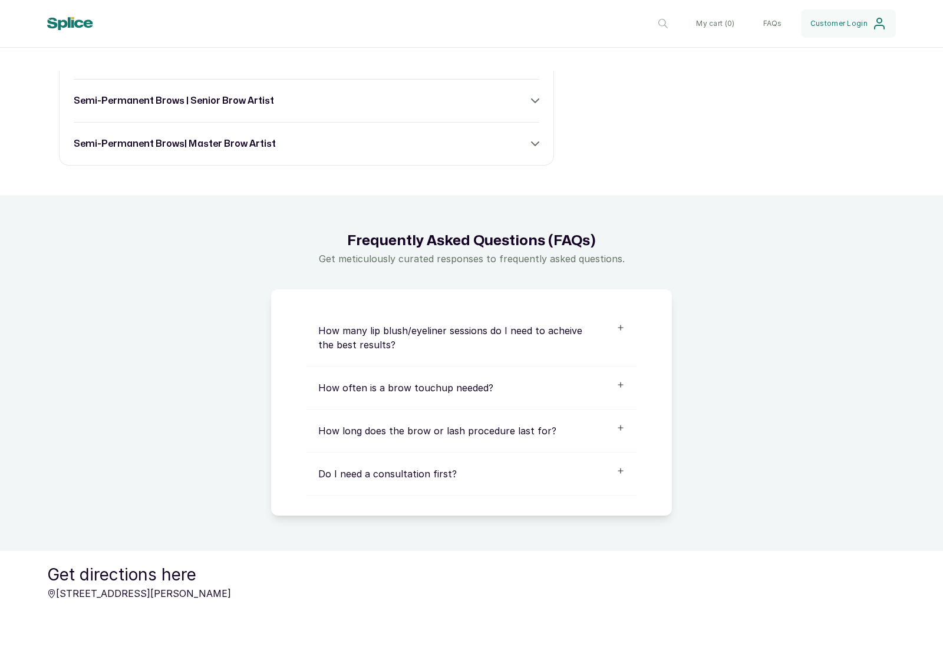
scroll to position [684, 0]
click at [397, 151] on div "semi-permanent brows| master brow artist" at bounding box center [306, 144] width 465 height 14
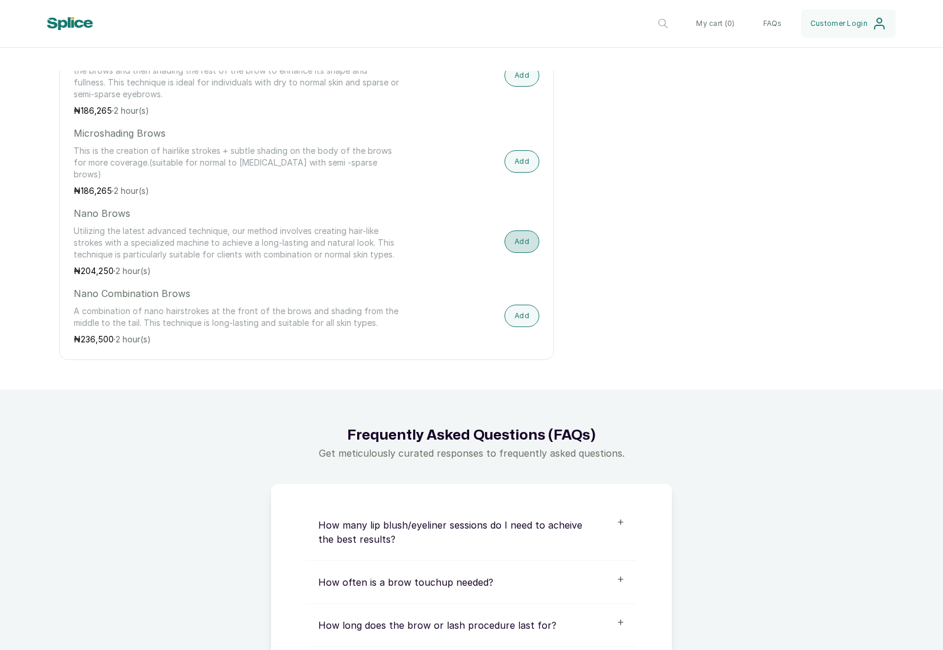
scroll to position [1082, 0]
click at [521, 85] on button "Add" at bounding box center [521, 74] width 35 height 22
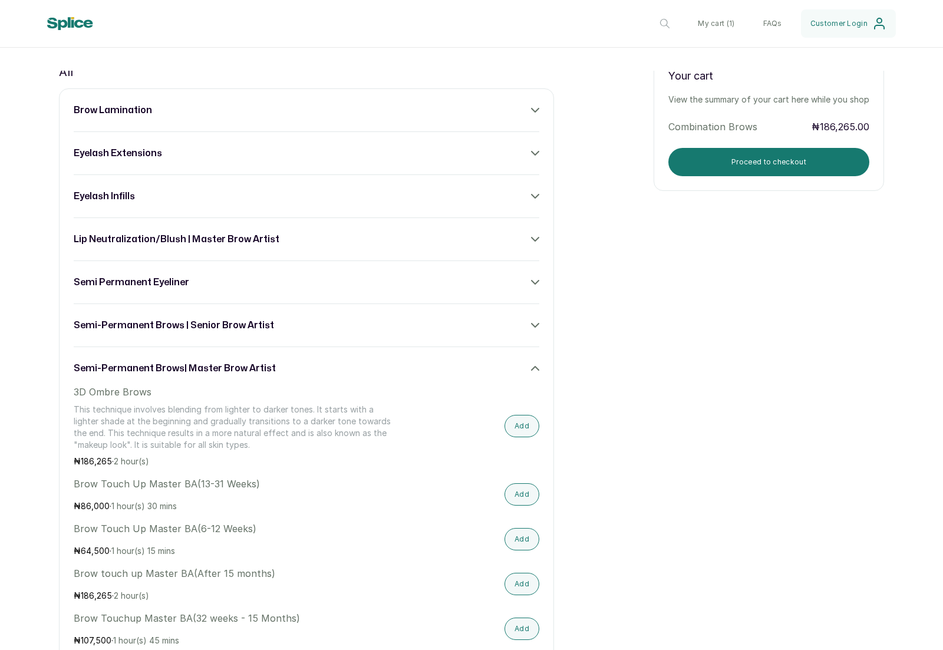
scroll to position [451, 0]
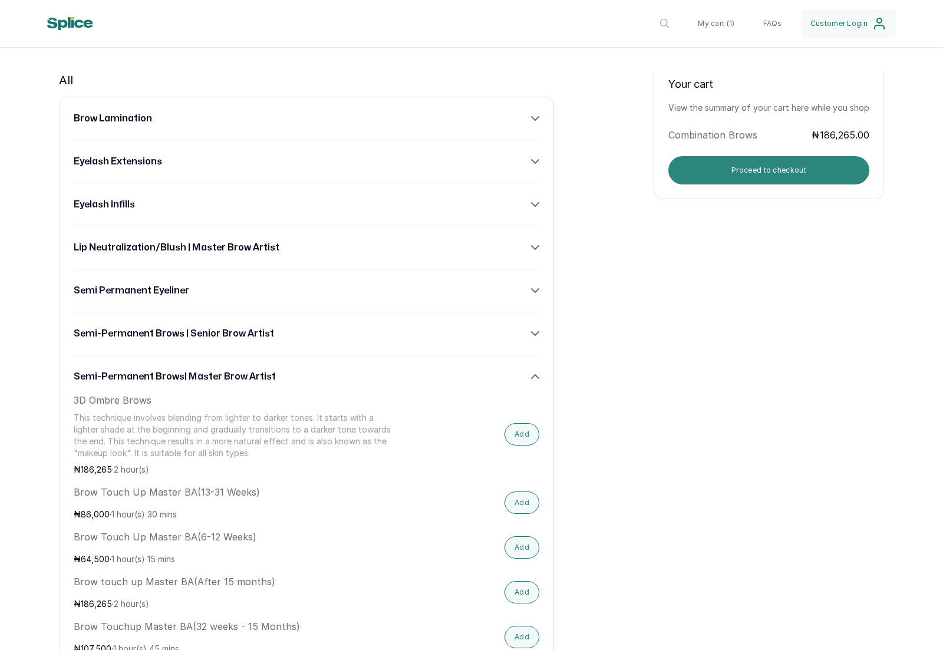
click at [766, 184] on button "Proceed to checkout" at bounding box center [768, 170] width 201 height 28
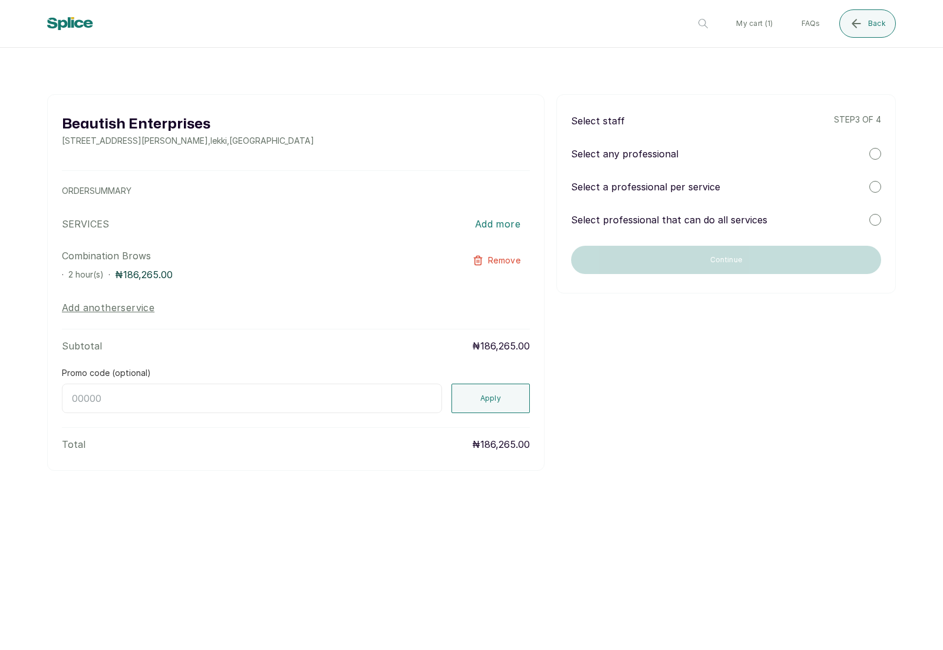
scroll to position [0, 0]
click at [877, 152] on div at bounding box center [875, 154] width 12 height 12
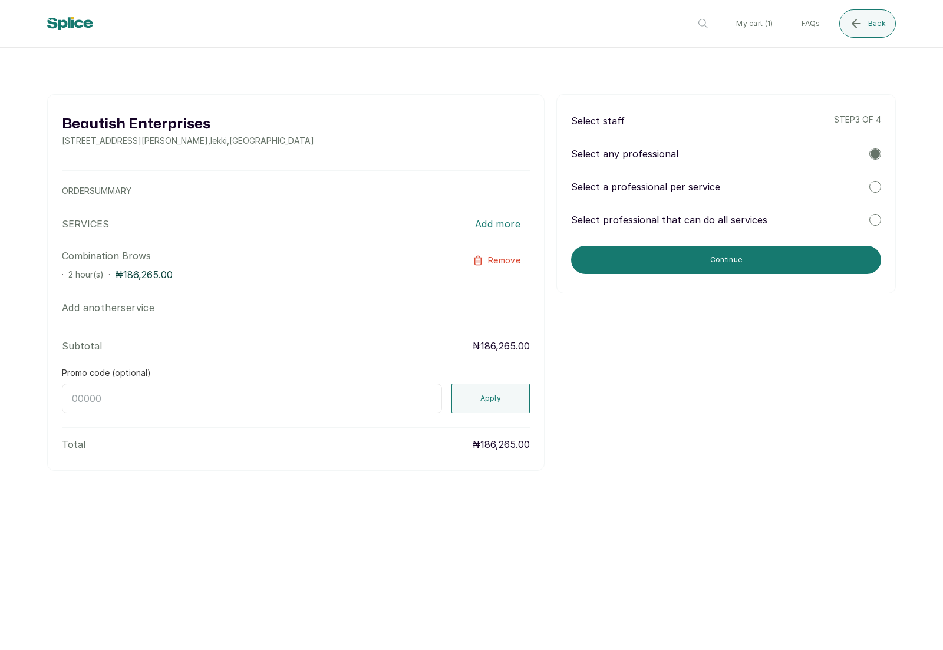
click at [868, 153] on div "Select any professional" at bounding box center [726, 154] width 310 height 14
click at [872, 223] on div at bounding box center [875, 220] width 12 height 12
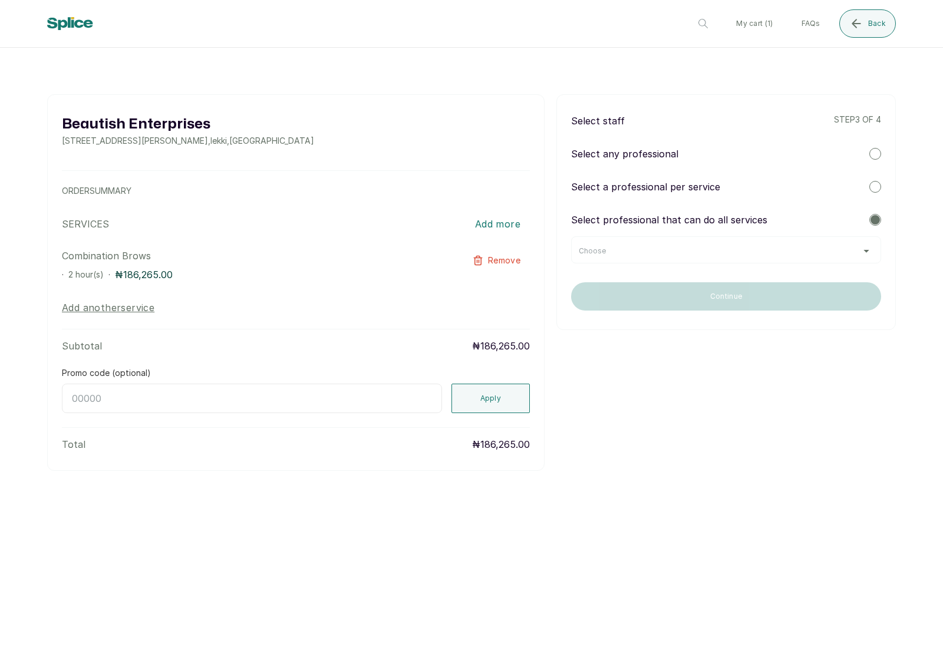
click at [852, 247] on div "Choose" at bounding box center [726, 250] width 295 height 9
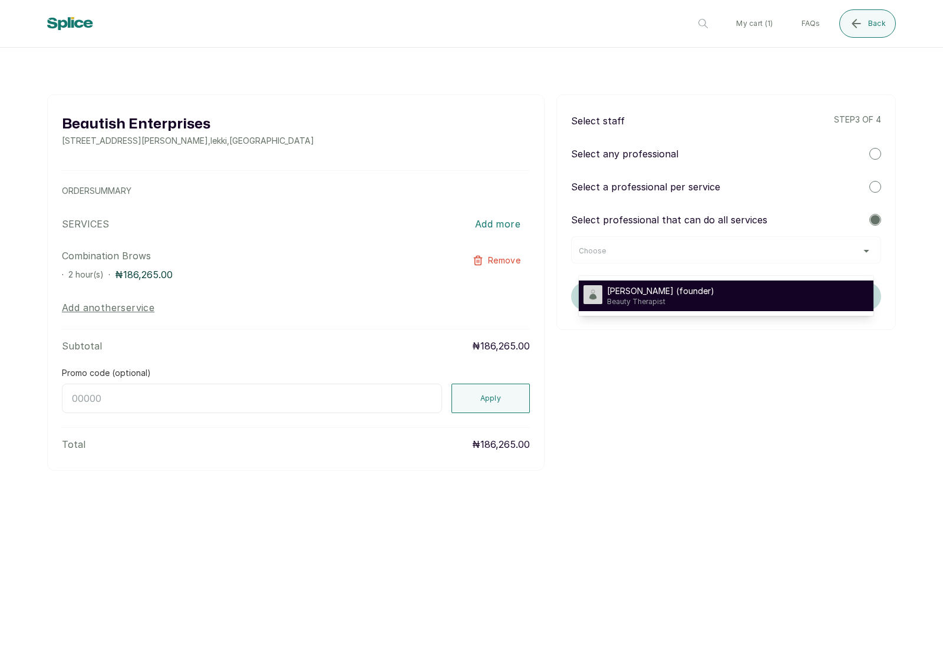
click at [692, 295] on span "[PERSON_NAME] (founder)" at bounding box center [660, 291] width 107 height 12
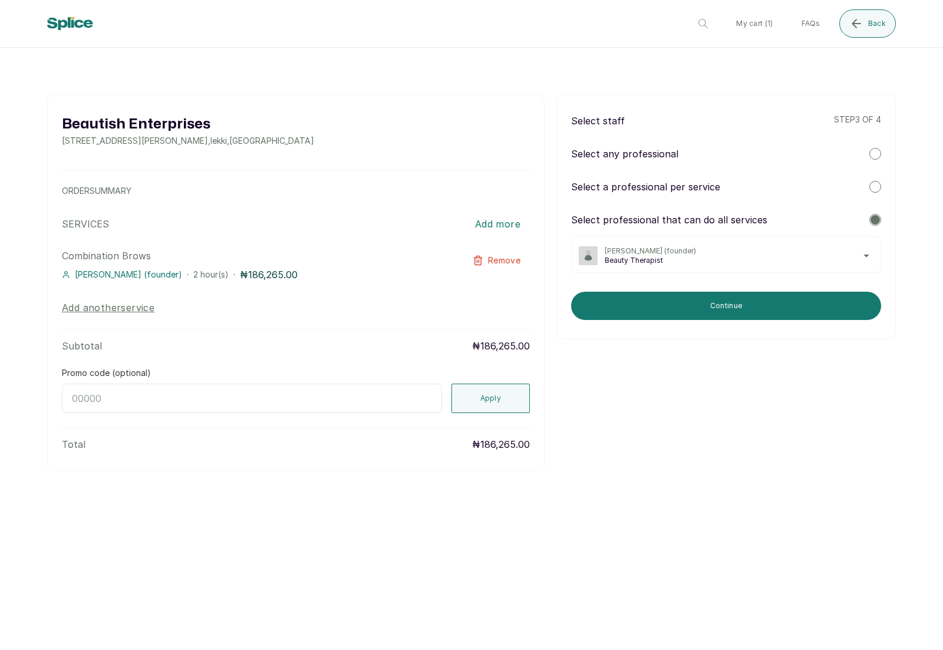
click at [870, 184] on div at bounding box center [875, 187] width 12 height 12
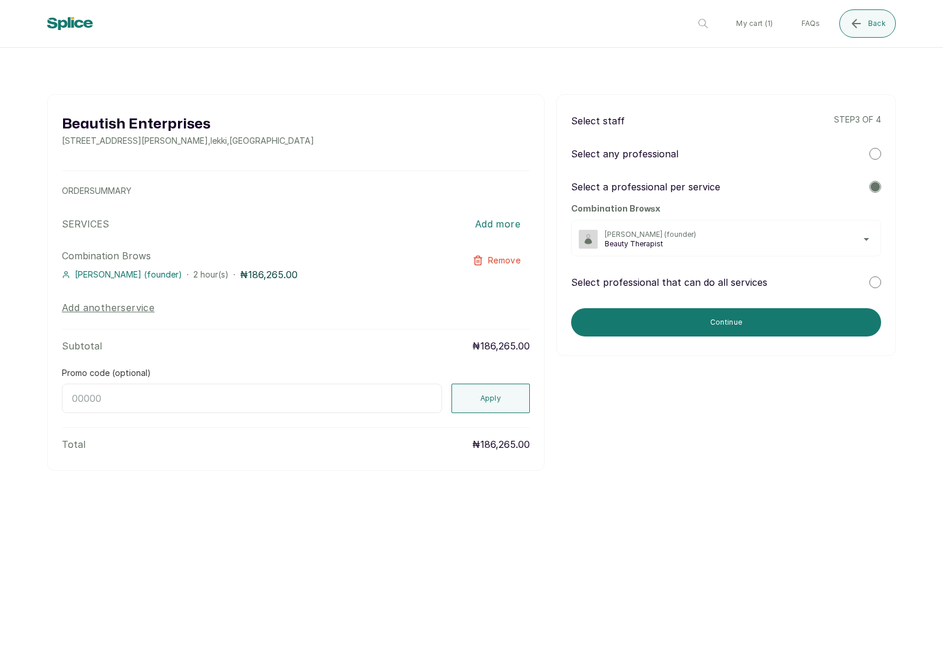
click at [862, 237] on span "[PERSON_NAME] (founder)" at bounding box center [739, 234] width 269 height 9
click at [849, 279] on div "Select professional that can do all services" at bounding box center [726, 282] width 310 height 14
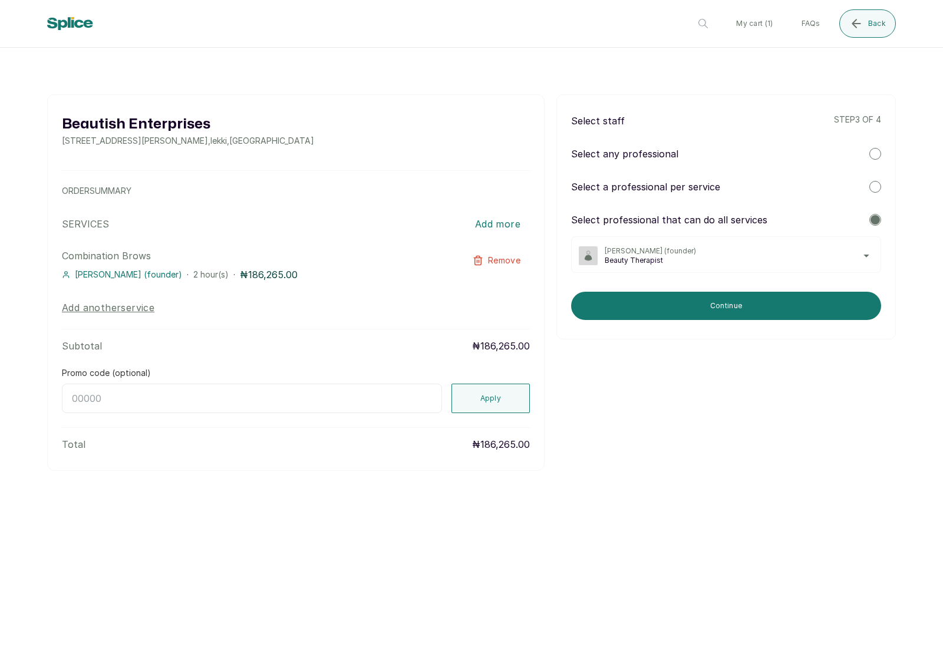
click at [709, 247] on span "[PERSON_NAME] (founder)" at bounding box center [739, 250] width 269 height 9
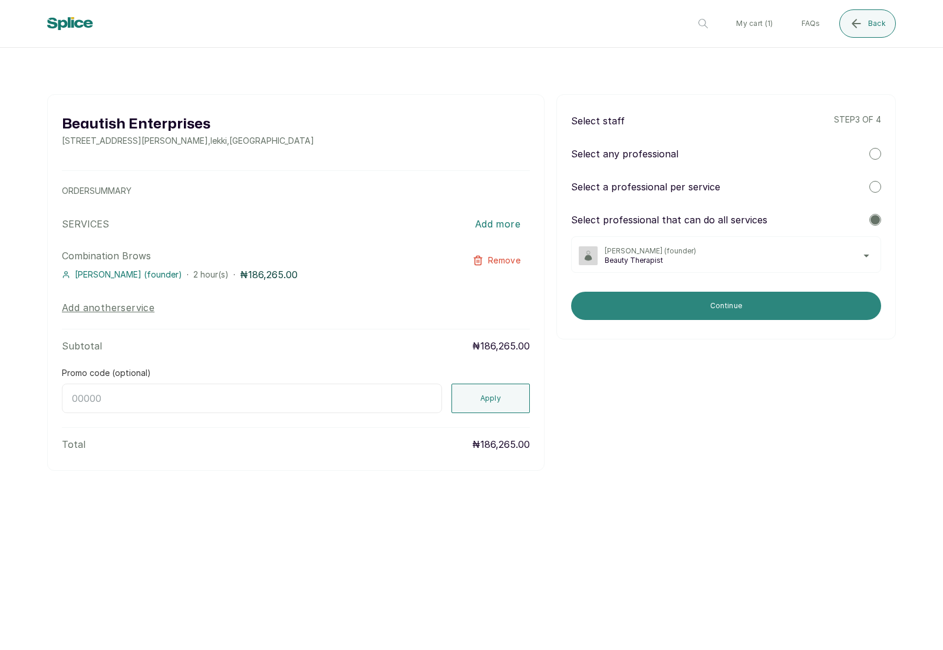
click at [699, 302] on button "Continue" at bounding box center [726, 306] width 310 height 28
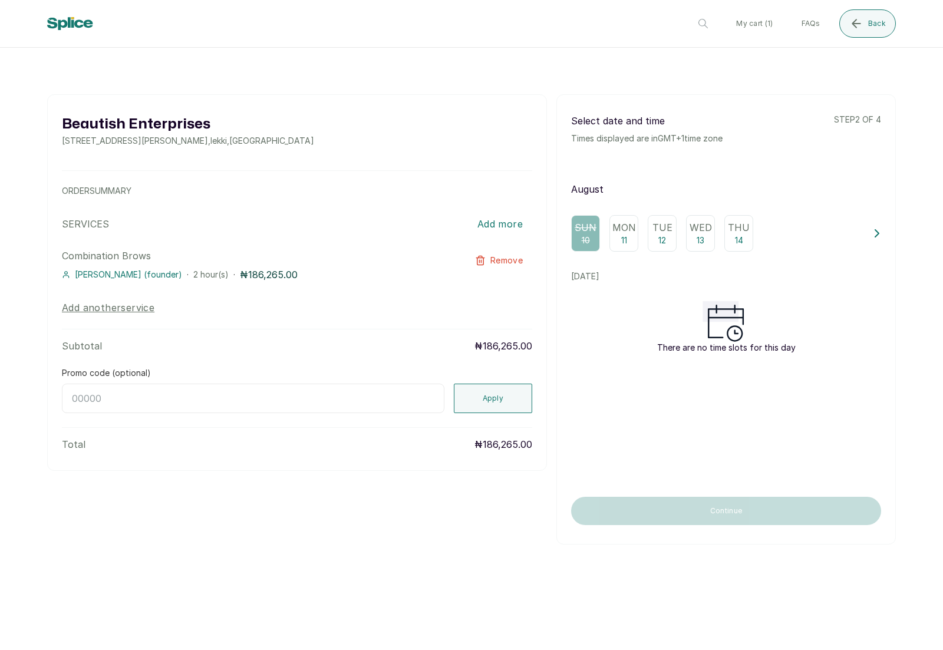
scroll to position [34, 0]
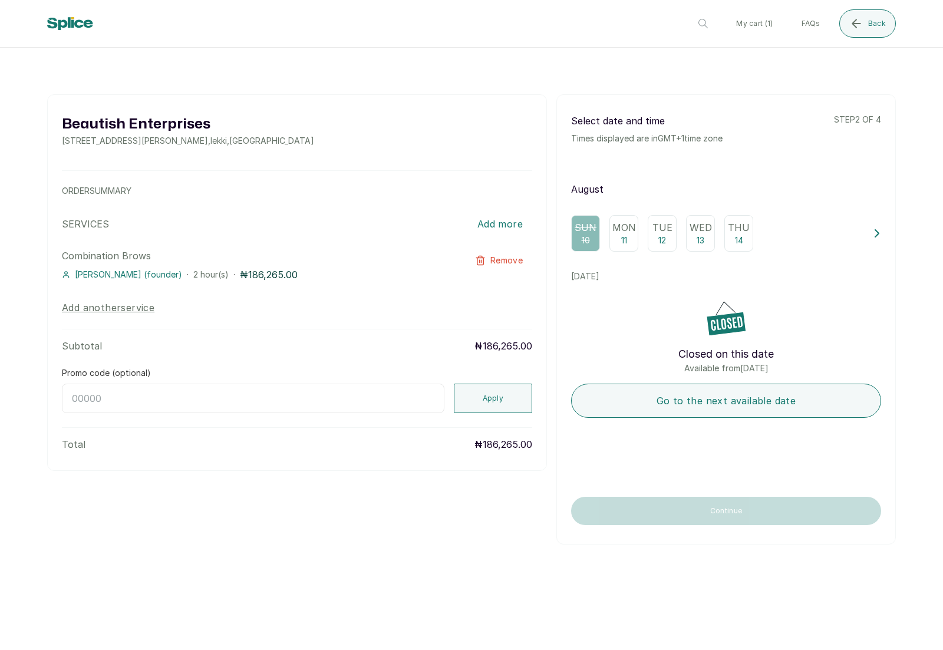
click at [874, 229] on icon at bounding box center [877, 233] width 8 height 8
click at [873, 229] on icon at bounding box center [877, 233] width 8 height 8
click at [873, 215] on button at bounding box center [877, 233] width 8 height 37
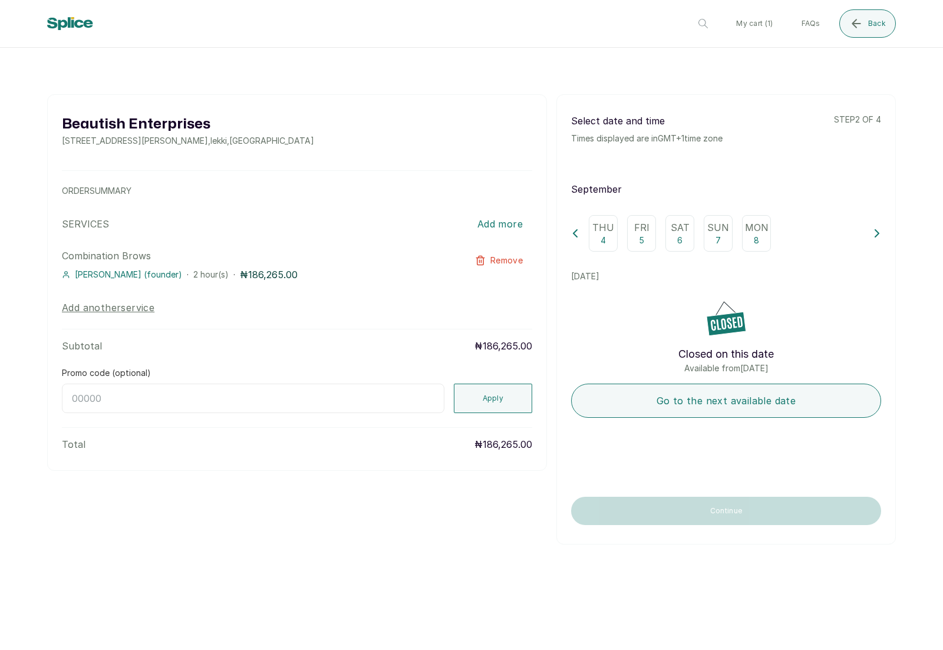
click at [874, 215] on button at bounding box center [877, 233] width 8 height 37
click at [873, 215] on button at bounding box center [877, 233] width 8 height 37
click at [874, 229] on icon at bounding box center [877, 233] width 8 height 8
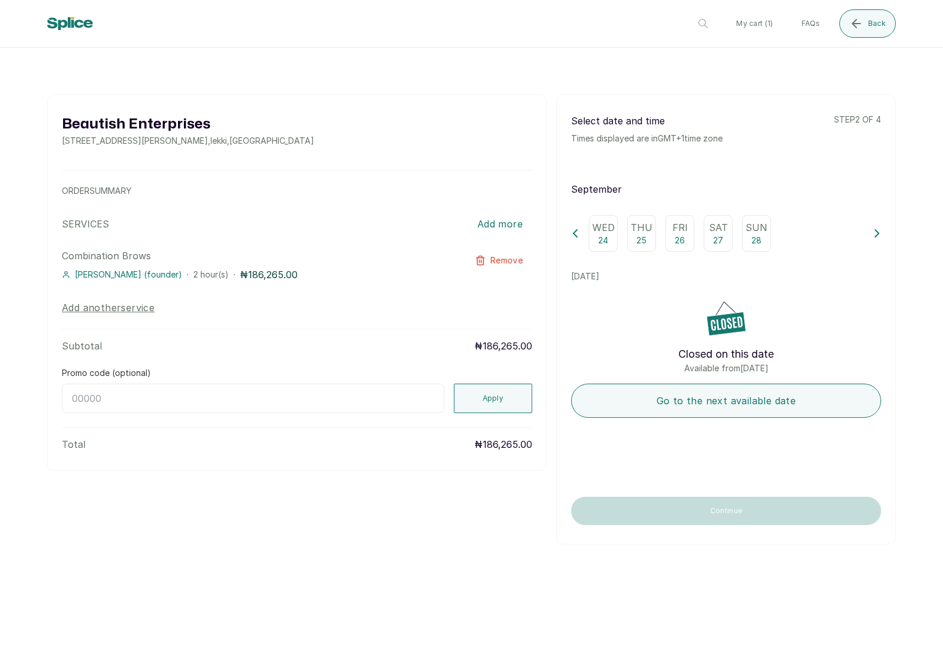
click at [873, 215] on button at bounding box center [877, 233] width 8 height 37
click at [573, 229] on icon at bounding box center [575, 233] width 8 height 8
click at [640, 235] on p "30" at bounding box center [641, 241] width 10 height 12
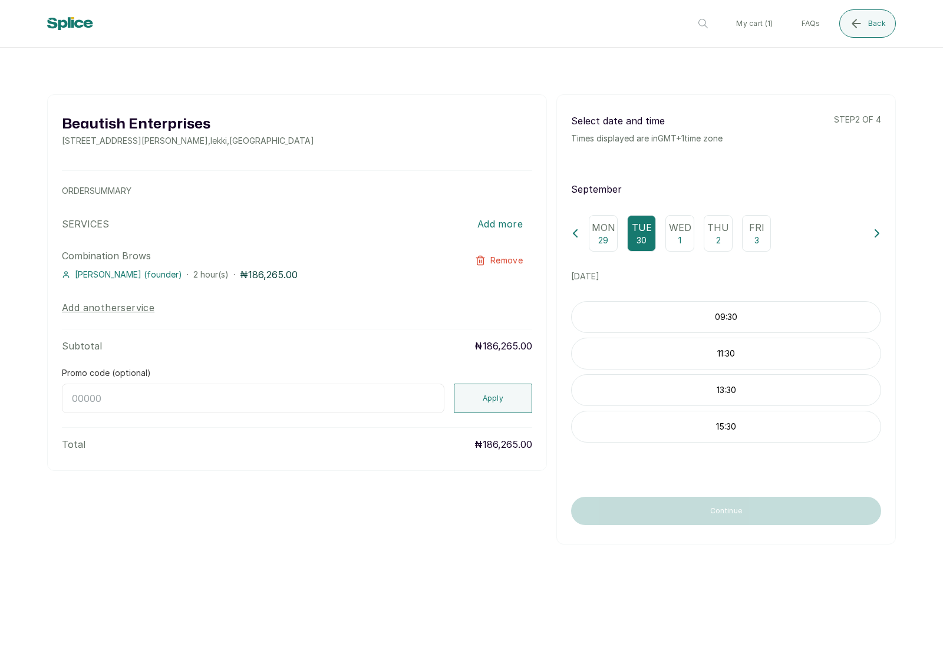
click at [712, 338] on div "11:30" at bounding box center [726, 354] width 310 height 32
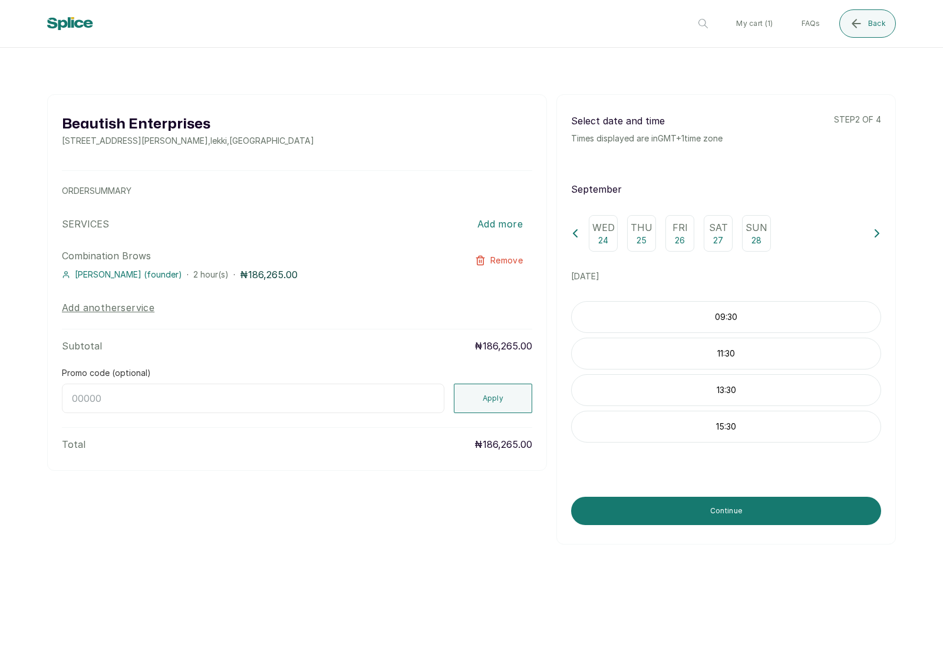
click at [727, 348] on p "11:30" at bounding box center [726, 354] width 309 height 12
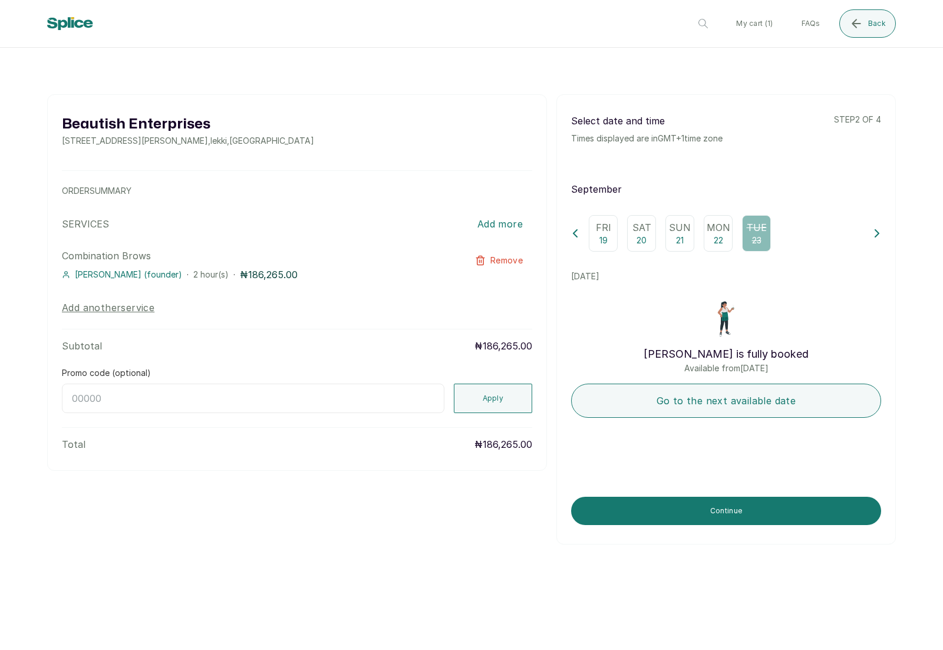
click at [869, 215] on div "Fri 19 Sat 20 Sun 21 Mon 22 Tue 23" at bounding box center [726, 233] width 310 height 37
click at [877, 229] on icon at bounding box center [877, 233] width 8 height 8
click at [649, 215] on div "Tue 30" at bounding box center [641, 233] width 29 height 37
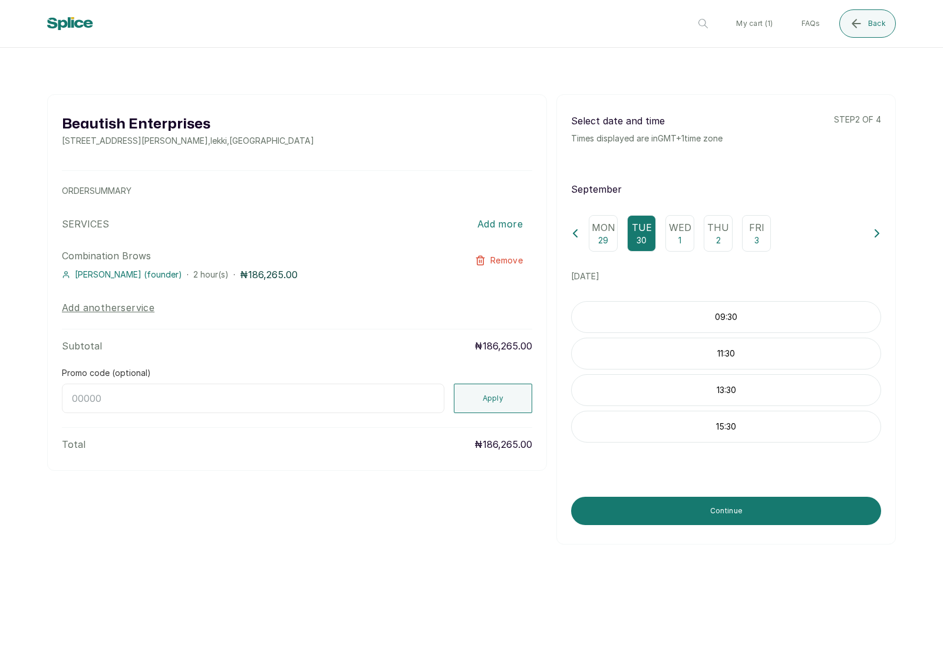
click at [737, 348] on p "11:30" at bounding box center [726, 354] width 309 height 12
click at [870, 215] on div "Wed 24 Thu 25 Fri 26 Sat 27 Sun 28" at bounding box center [726, 233] width 310 height 37
click at [749, 338] on div "11:30" at bounding box center [726, 354] width 310 height 32
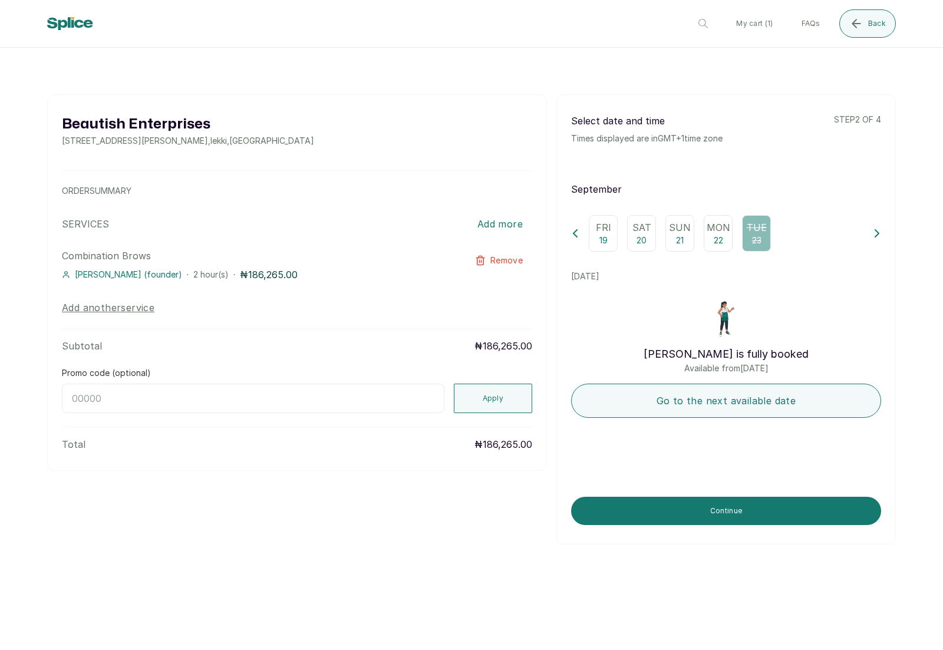
click at [874, 215] on button at bounding box center [877, 233] width 8 height 37
click at [880, 215] on button at bounding box center [877, 233] width 8 height 37
click at [642, 220] on p "Tue" at bounding box center [642, 227] width 20 height 14
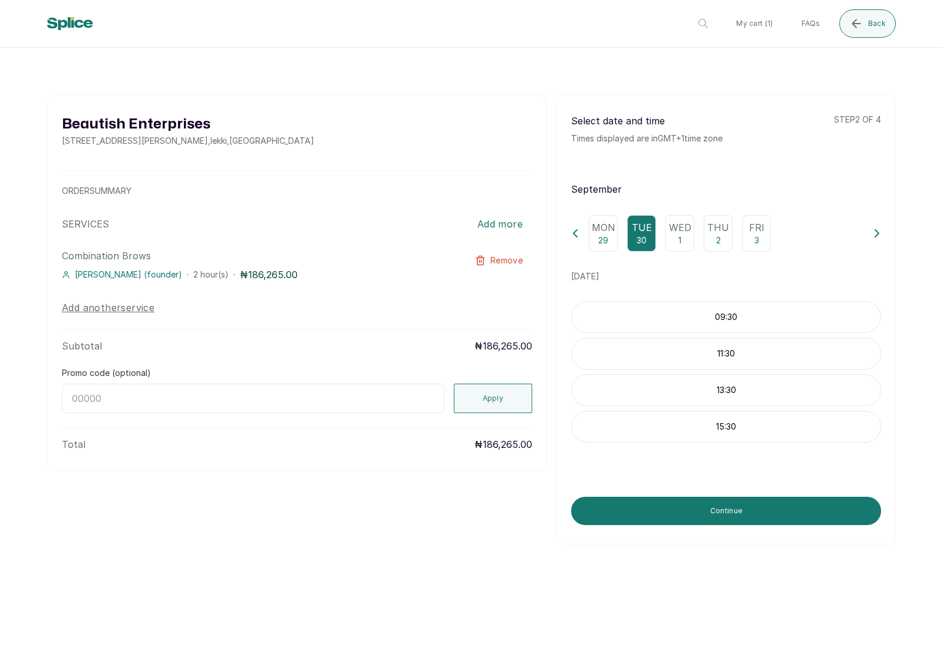
click at [747, 348] on p "11:30" at bounding box center [726, 354] width 309 height 12
click at [774, 384] on p "13:30" at bounding box center [726, 390] width 309 height 12
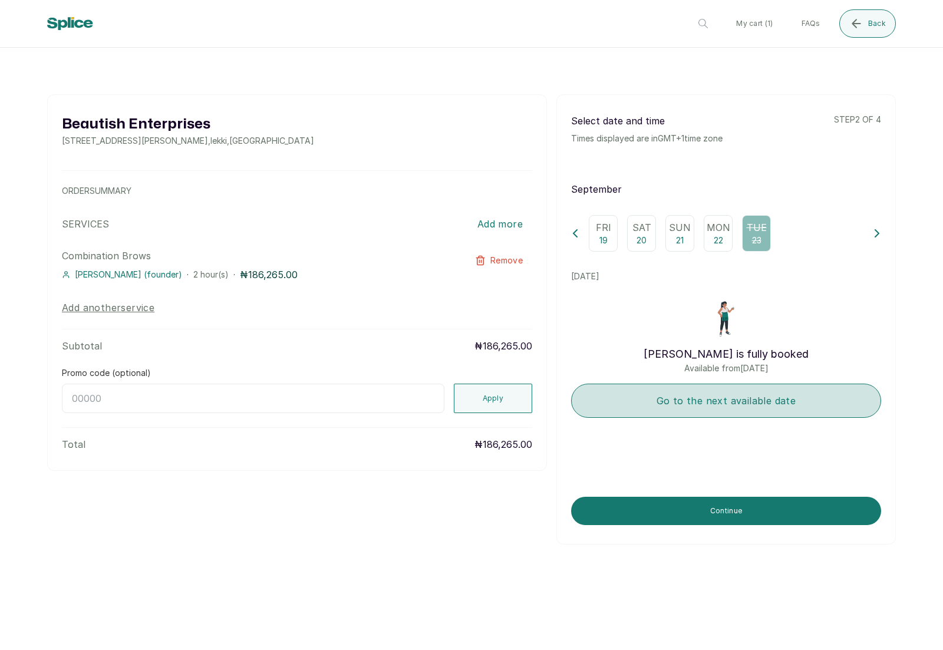
click at [791, 384] on button "Go to the next available date" at bounding box center [726, 401] width 310 height 34
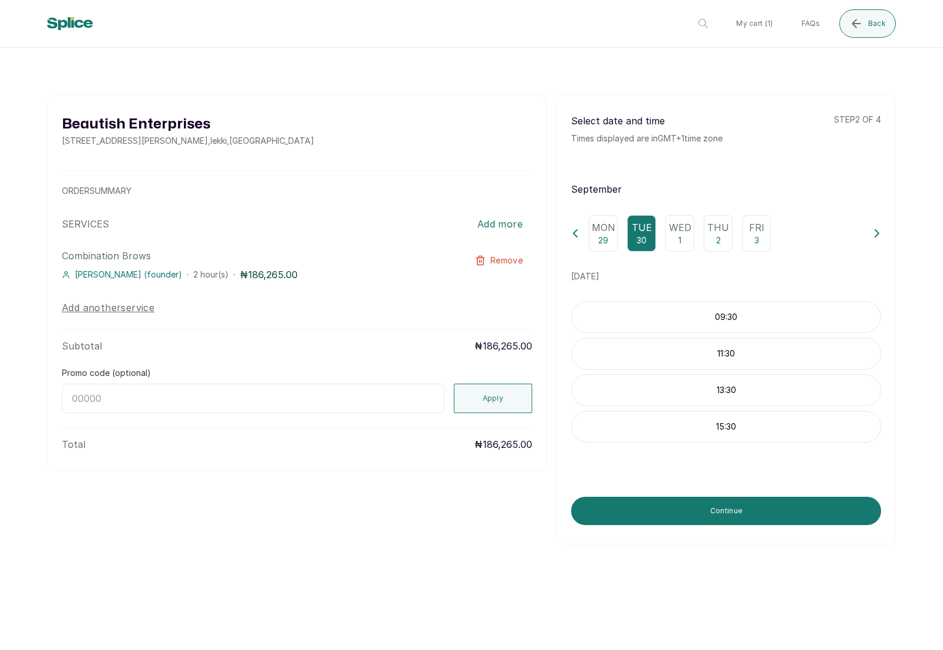
click at [774, 348] on p "11:30" at bounding box center [726, 354] width 309 height 12
click at [874, 229] on icon at bounding box center [877, 233] width 8 height 8
click at [721, 348] on p "11:30" at bounding box center [726, 354] width 309 height 12
click at [731, 348] on p "11:30" at bounding box center [726, 354] width 309 height 12
click at [739, 348] on p "11:30" at bounding box center [726, 354] width 309 height 12
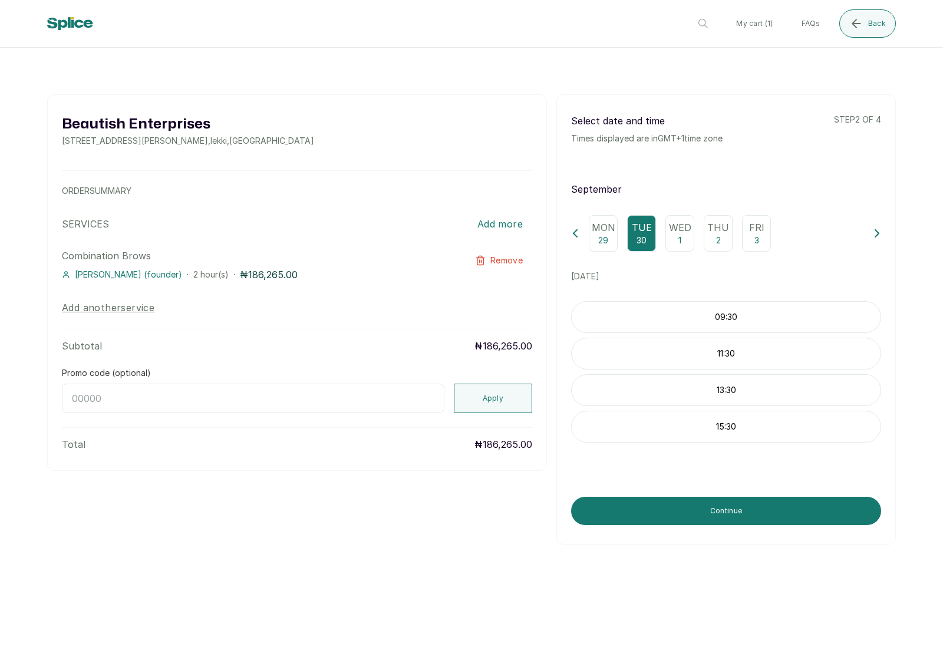
click at [735, 348] on p "11:30" at bounding box center [726, 354] width 309 height 12
click at [736, 348] on p "11:30" at bounding box center [726, 354] width 309 height 12
click at [735, 348] on p "11:30" at bounding box center [726, 354] width 309 height 12
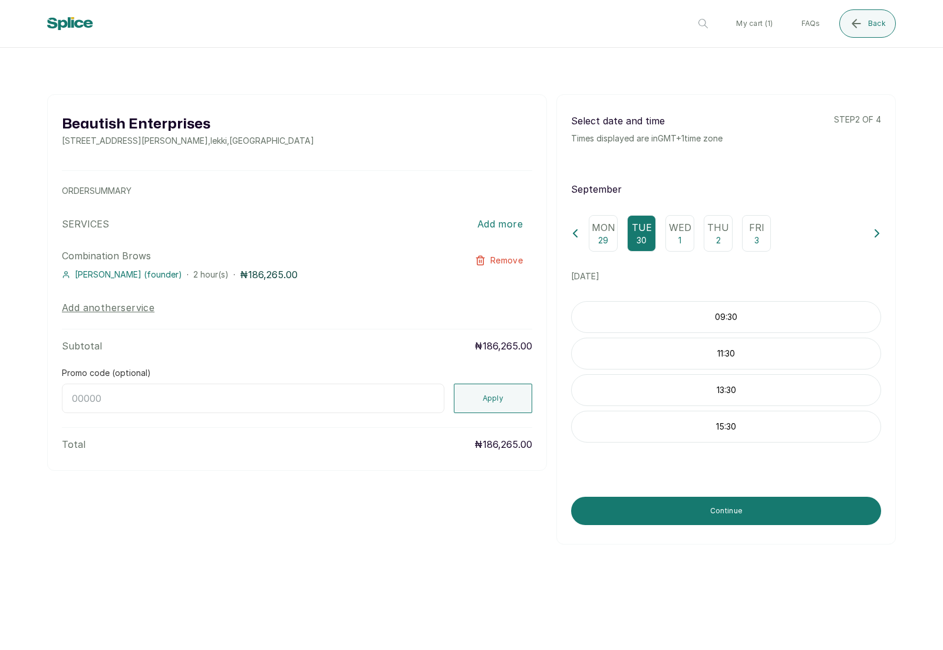
click at [735, 348] on p "11:30" at bounding box center [726, 354] width 309 height 12
click at [721, 497] on button "Continue" at bounding box center [726, 511] width 310 height 28
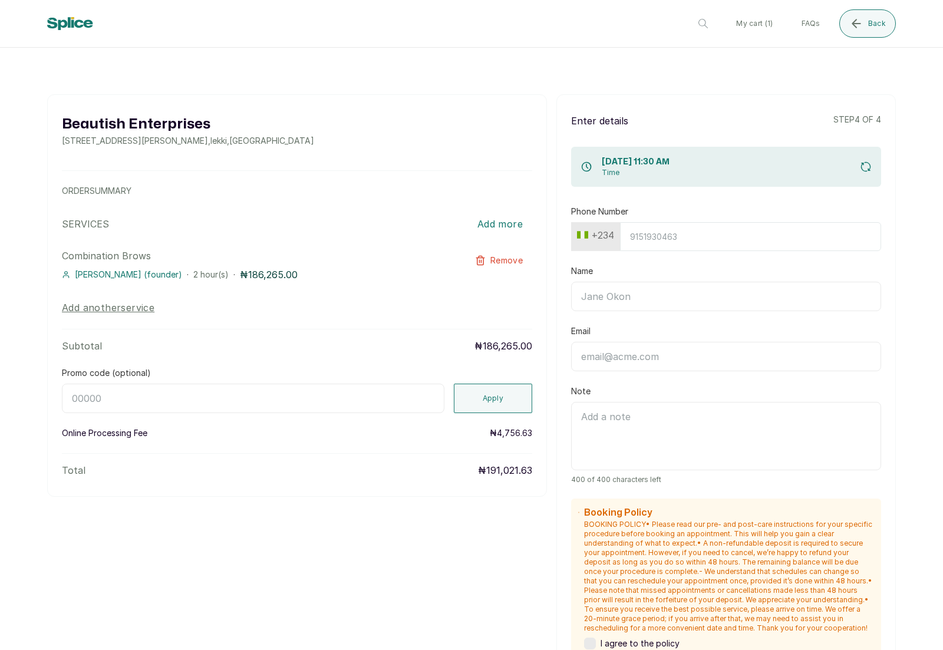
click at [709, 222] on input "Phone Number" at bounding box center [750, 236] width 261 height 29
type input "8051030611"
click at [745, 282] on input "Name" at bounding box center [726, 296] width 310 height 29
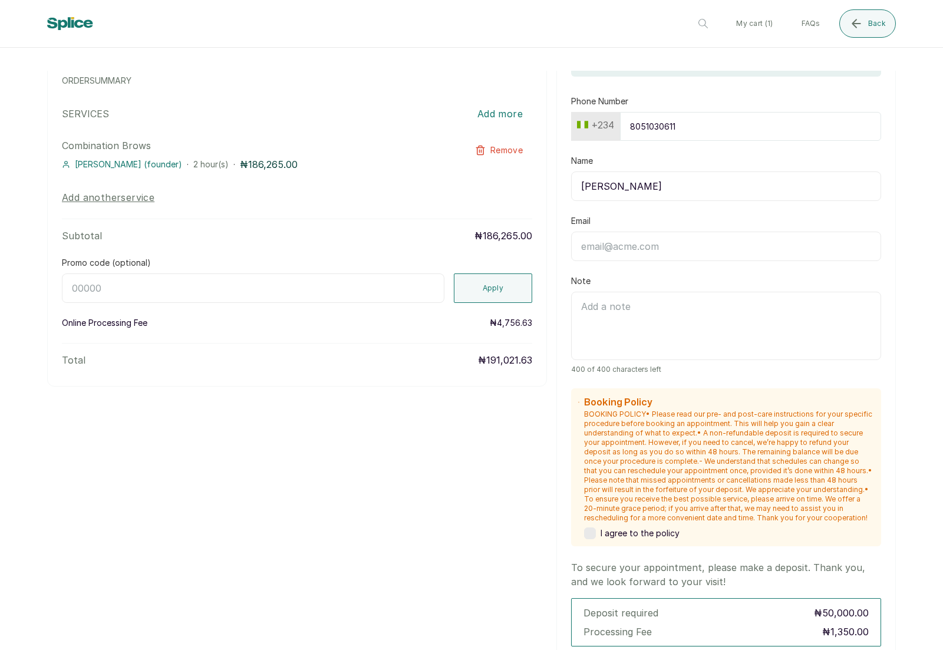
type input "[PERSON_NAME]"
click at [672, 232] on input "Email" at bounding box center [726, 246] width 310 height 29
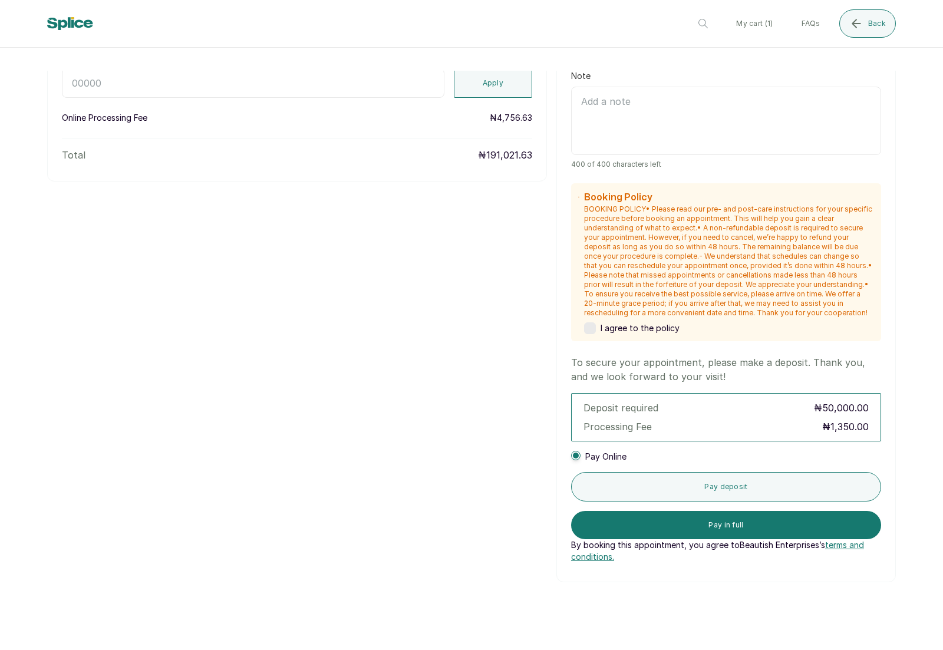
scroll to position [314, 0]
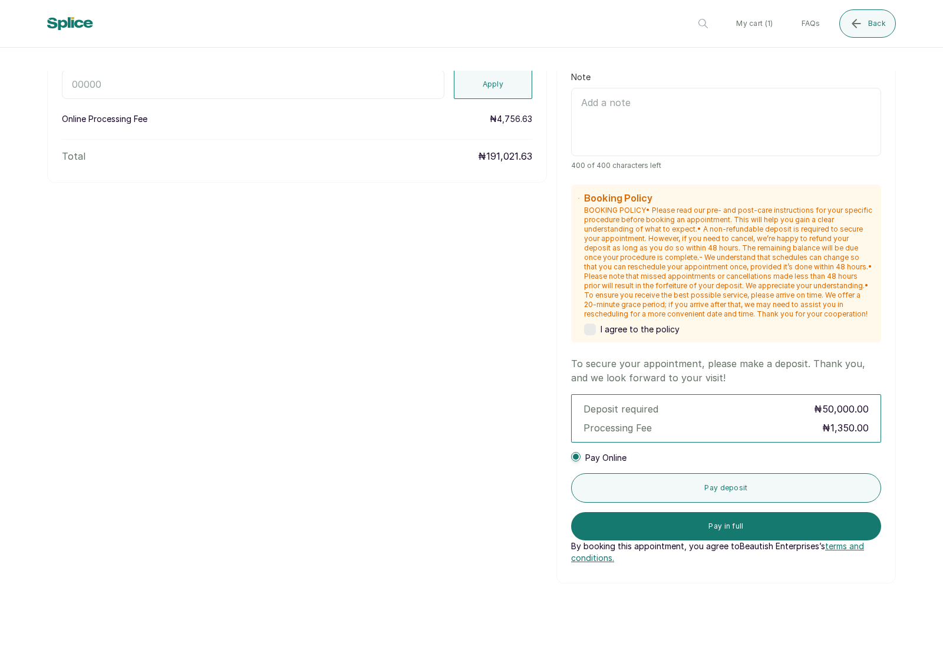
type input "[EMAIL_ADDRESS][DOMAIN_NAME]"
click at [593, 323] on label at bounding box center [590, 329] width 12 height 12
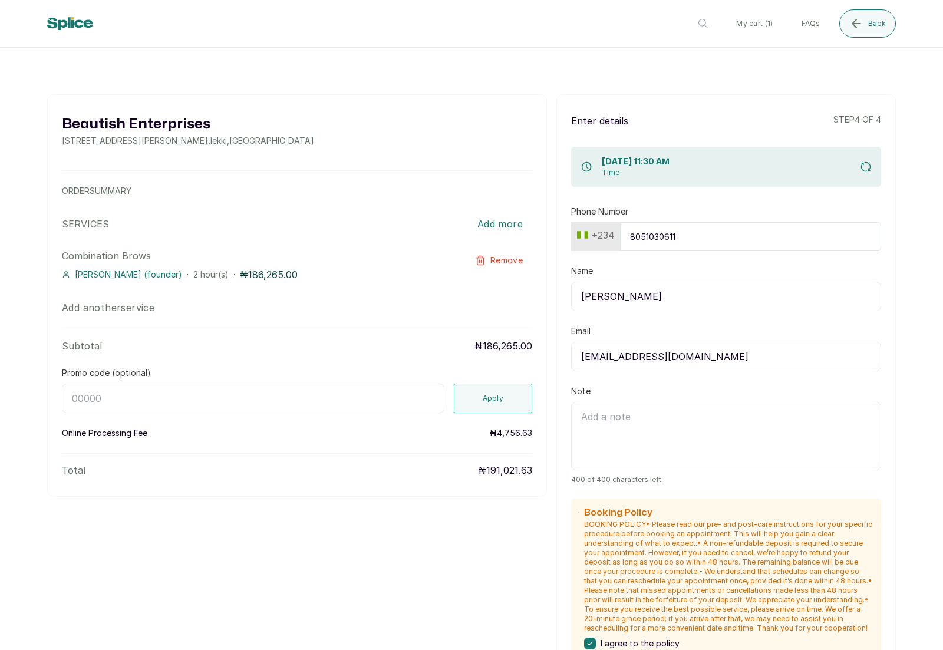
scroll to position [0, 0]
